Goal: Transaction & Acquisition: Purchase product/service

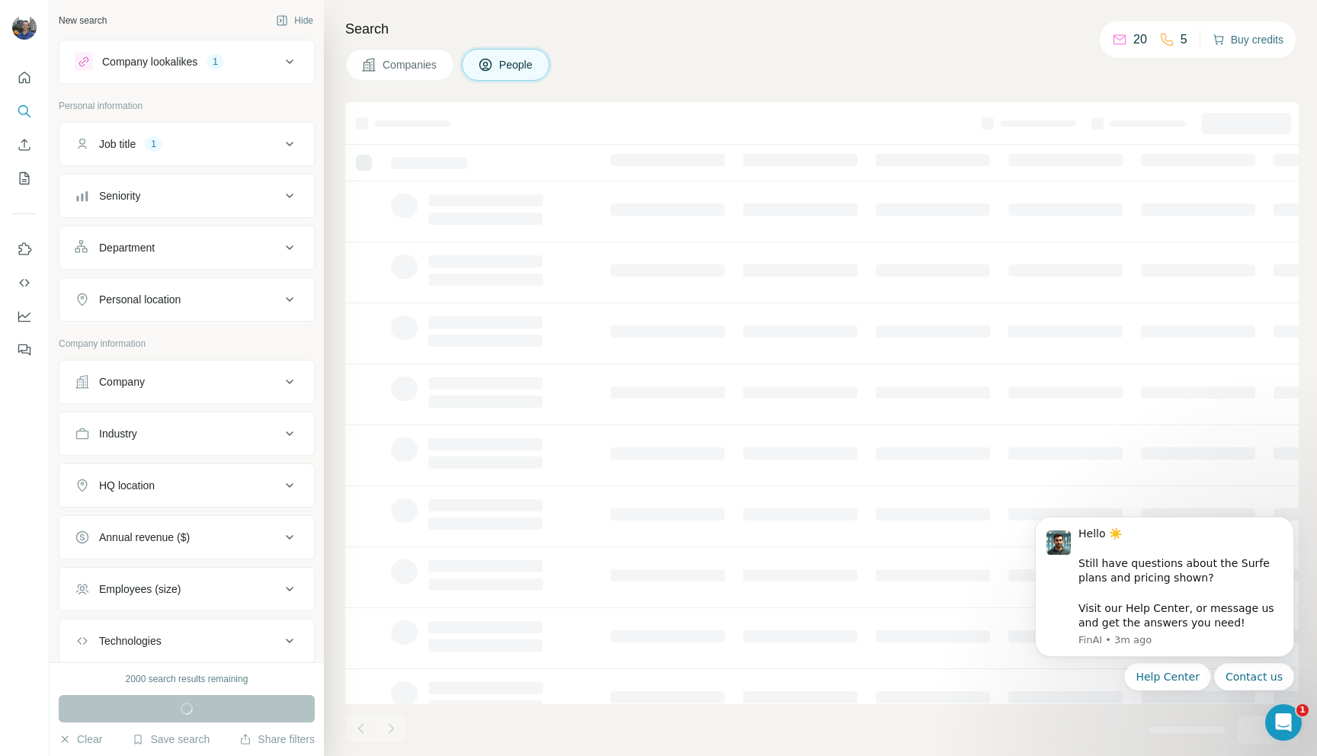
click at [1240, 37] on button "Buy credits" at bounding box center [1247, 39] width 71 height 21
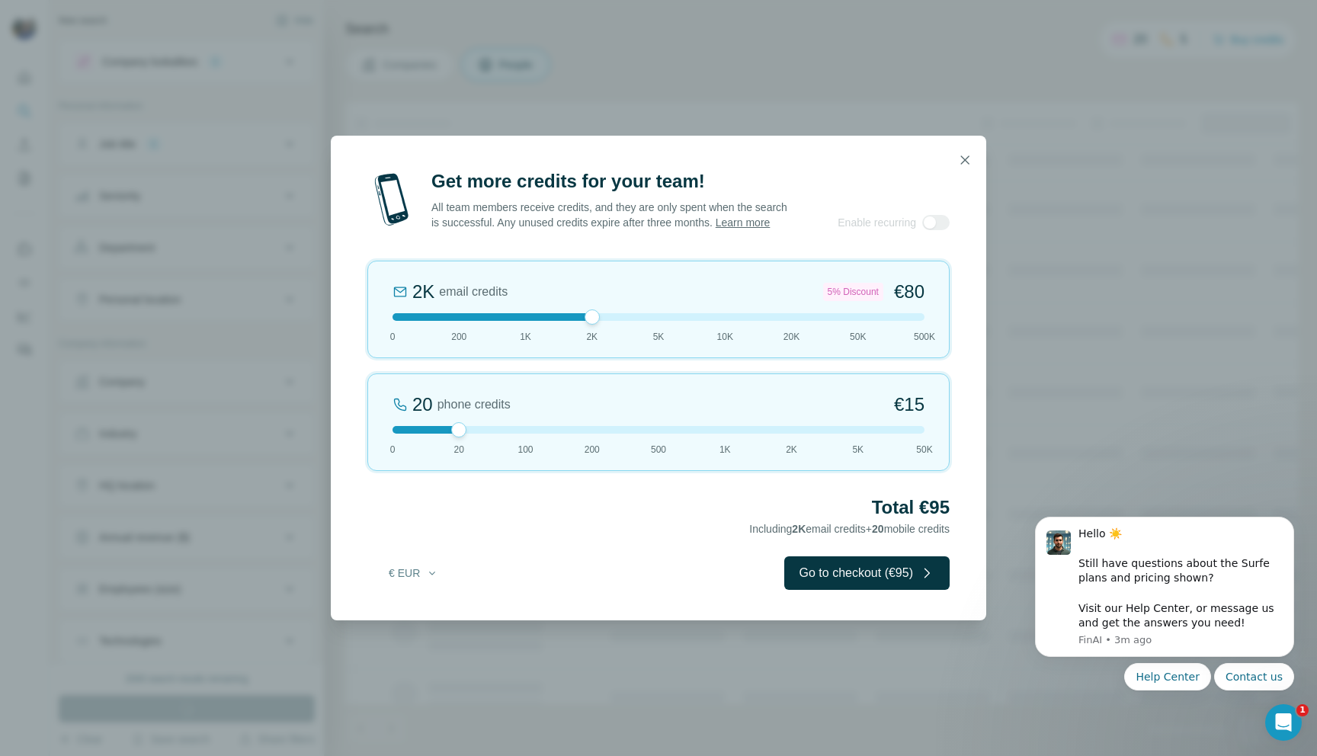
drag, startPoint x: 458, startPoint y: 326, endPoint x: 602, endPoint y: 328, distance: 144.0
click at [602, 328] on div "2K email credits 5% Discount €80 0 200 1K 2K 5K 10K 20K 50K 500K" at bounding box center [658, 310] width 582 height 98
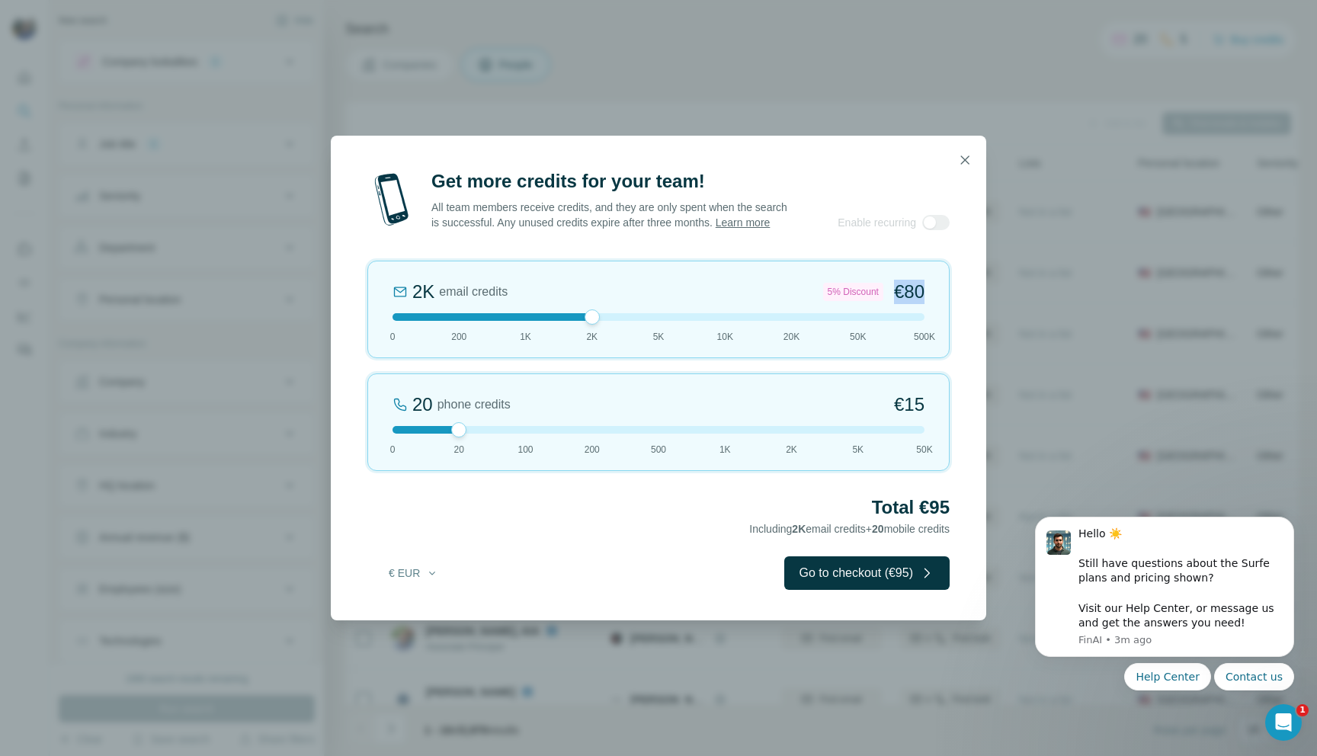
drag, startPoint x: 933, startPoint y: 291, endPoint x: 873, endPoint y: 295, distance: 59.6
click at [873, 295] on div "2K email credits 5% Discount €80 0 200 1K 2K 5K 10K 20K 50K 500K" at bounding box center [658, 310] width 582 height 98
drag, startPoint x: 838, startPoint y: 324, endPoint x: 519, endPoint y: 323, distance: 319.3
click at [517, 321] on div at bounding box center [658, 317] width 532 height 8
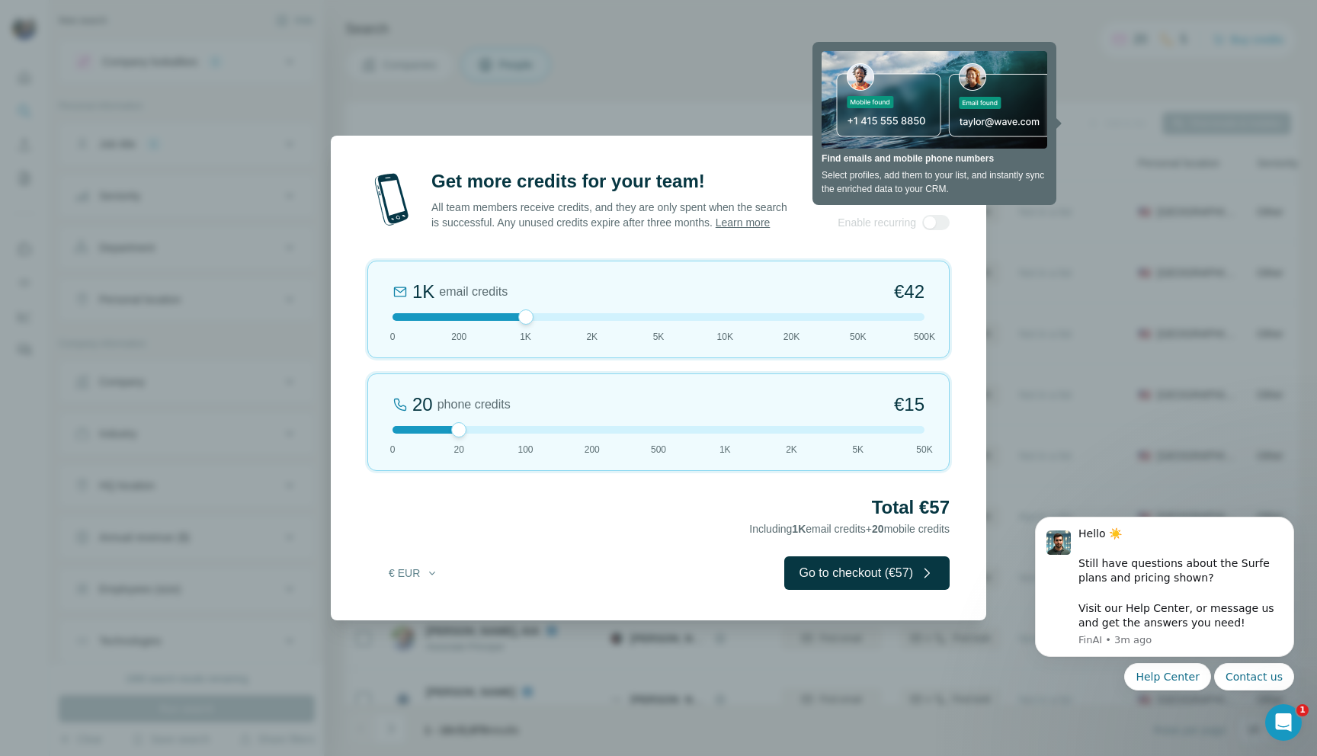
click at [523, 322] on div at bounding box center [525, 316] width 15 height 15
click at [588, 321] on div at bounding box center [658, 317] width 532 height 8
click at [648, 321] on div at bounding box center [658, 317] width 532 height 8
drag, startPoint x: 929, startPoint y: 304, endPoint x: 869, endPoint y: 307, distance: 59.5
click at [869, 307] on div "5K email credits 8% Discount €194 0 200 1K 2K 5K 10K 20K 50K 500K" at bounding box center [658, 310] width 582 height 98
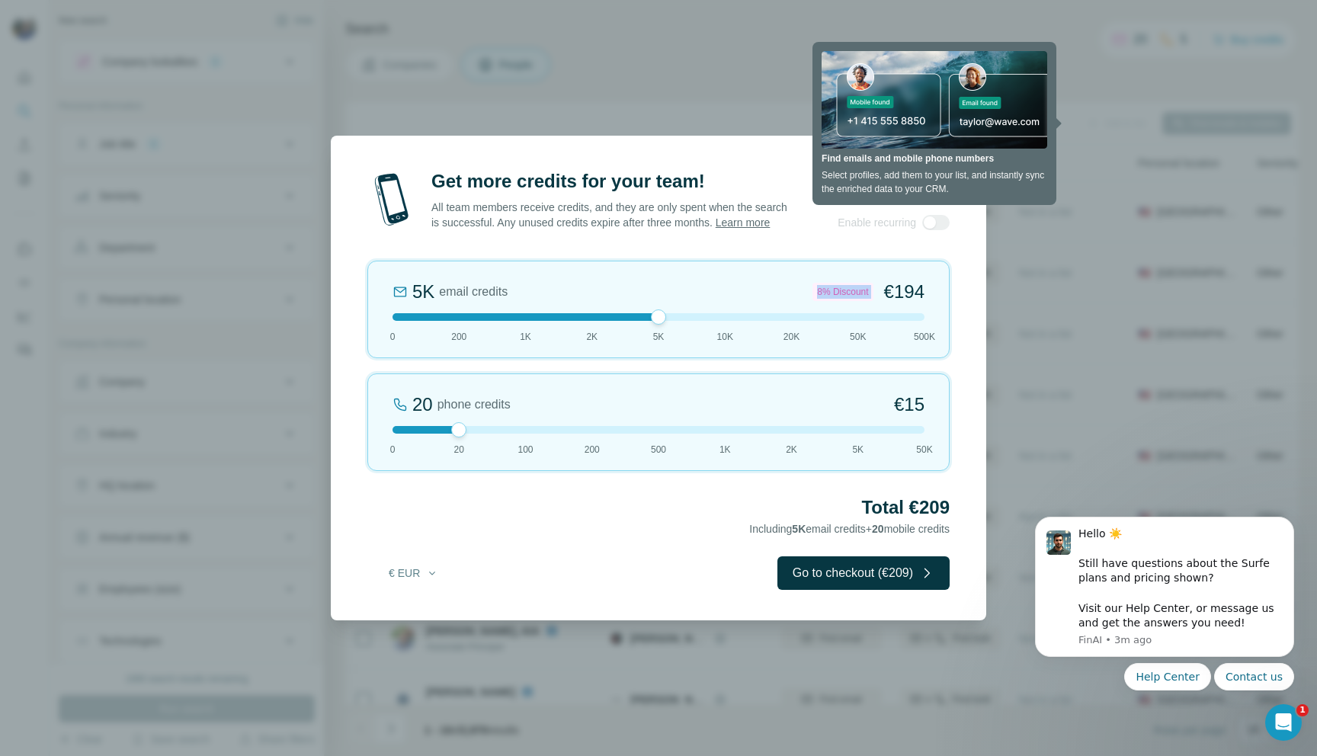
copy div "8% Discount"
click at [516, 318] on div "50K email credits 25% Discount €1,575 0 200 1K 2K 5K 10K 20K 50K 500K" at bounding box center [658, 310] width 582 height 98
click at [582, 321] on div at bounding box center [658, 317] width 532 height 8
click at [535, 329] on div "2K email credits 5% Discount €80 0 200 1K 2K 5K 10K 20K 50K 500K" at bounding box center [658, 310] width 582 height 98
click at [581, 321] on div at bounding box center [658, 317] width 532 height 8
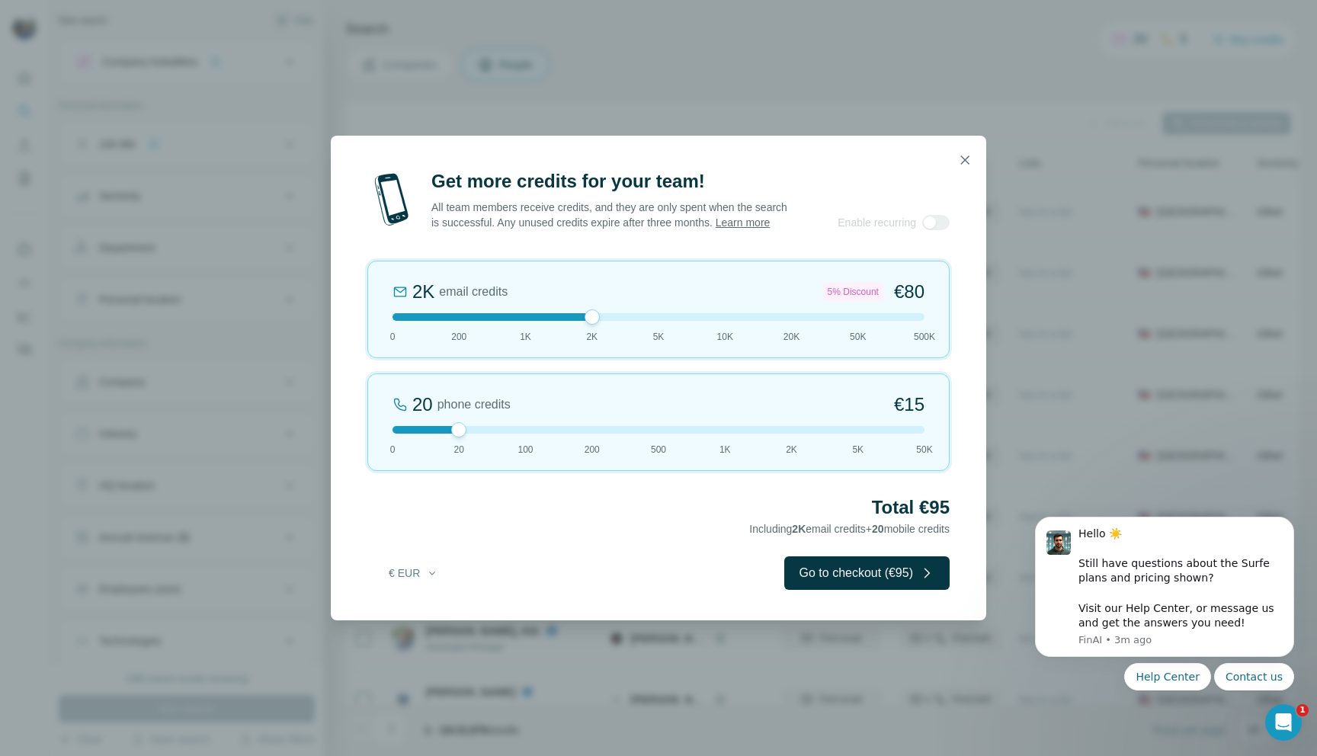
click at [636, 321] on div at bounding box center [658, 317] width 532 height 8
click at [593, 321] on div at bounding box center [658, 317] width 532 height 8
drag, startPoint x: 607, startPoint y: 322, endPoint x: 674, endPoint y: 324, distance: 66.3
click at [674, 321] on div at bounding box center [658, 317] width 532 height 8
click at [657, 325] on div at bounding box center [658, 316] width 15 height 15
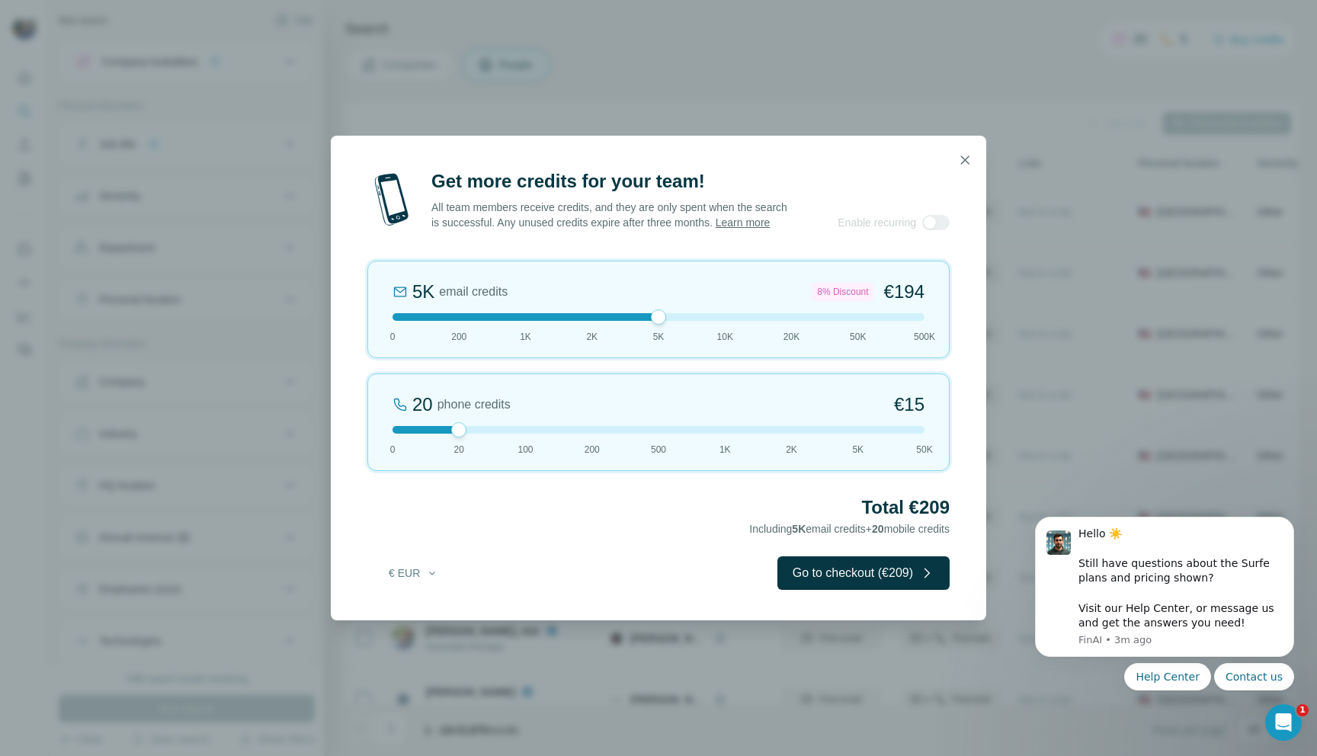
click at [592, 321] on div at bounding box center [658, 317] width 532 height 8
click at [637, 321] on div at bounding box center [658, 317] width 532 height 8
